Goal: Transaction & Acquisition: Purchase product/service

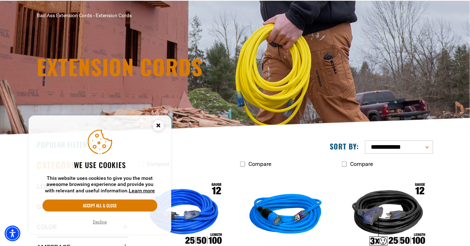
scroll to position [48, 0]
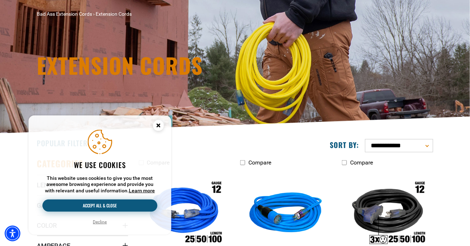
click at [152, 211] on button "Accept all & close" at bounding box center [100, 205] width 115 height 12
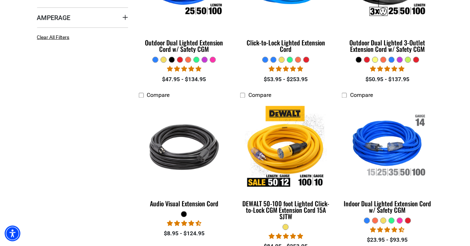
scroll to position [278, 0]
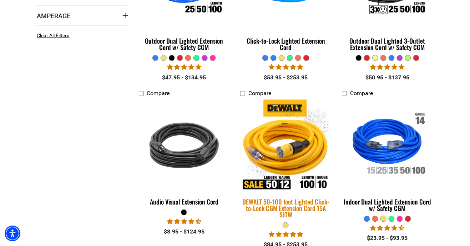
click at [295, 154] on img at bounding box center [286, 145] width 100 height 91
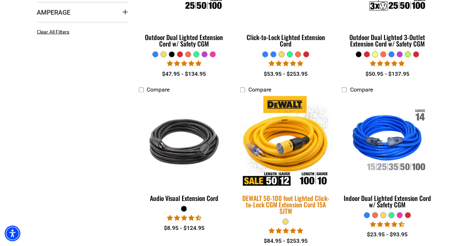
scroll to position [300, 0]
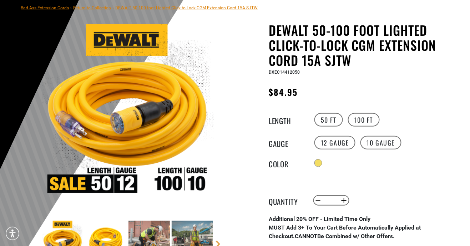
scroll to position [57, 0]
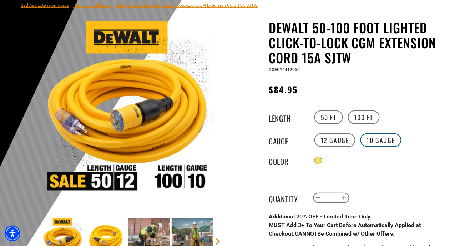
click at [392, 138] on label "10 Gauge" at bounding box center [381, 140] width 41 height 14
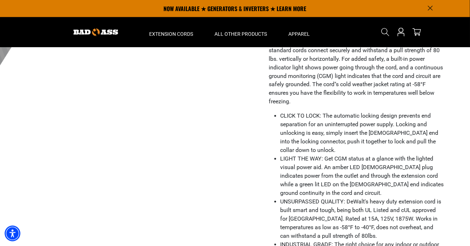
scroll to position [251, 0]
